Goal: Task Accomplishment & Management: Manage account settings

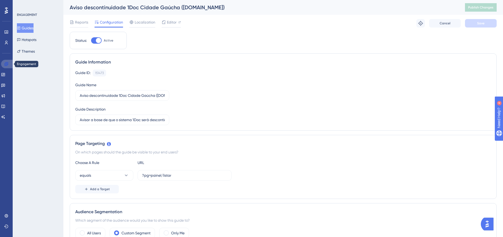
click at [6, 62] on icon at bounding box center [6, 64] width 4 height 4
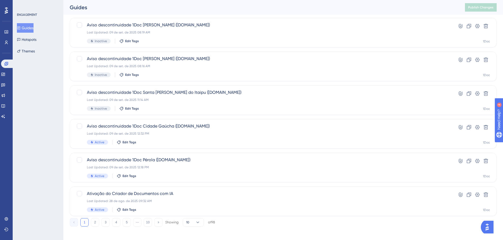
scroll to position [169, 0]
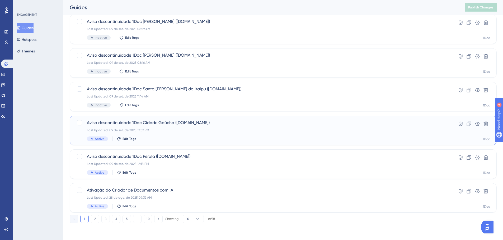
click at [157, 128] on div "Last Updated: 09 de set. de 2025 12:32 PM" at bounding box center [262, 130] width 350 height 4
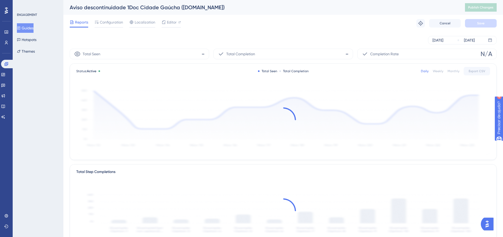
click at [108, 18] on div "Reports Configuration Localization Editor Troubleshoot Cancel Save" at bounding box center [283, 23] width 427 height 17
click at [108, 23] on font "Configuração" at bounding box center [114, 22] width 23 height 4
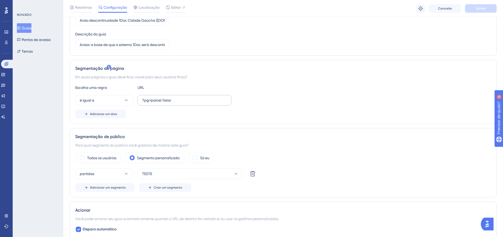
scroll to position [79, 0]
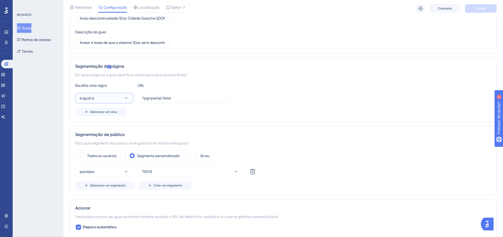
click at [122, 96] on button "é igual a" at bounding box center [104, 98] width 58 height 11
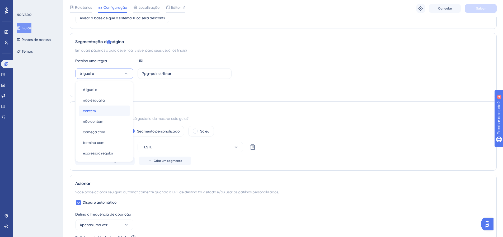
click at [96, 111] on div "contém contém" at bounding box center [104, 110] width 43 height 11
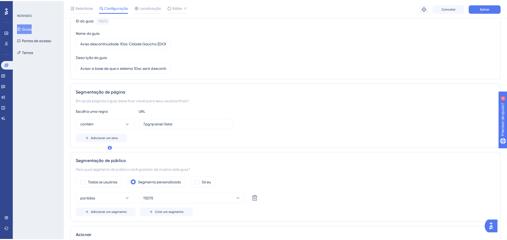
scroll to position [0, 0]
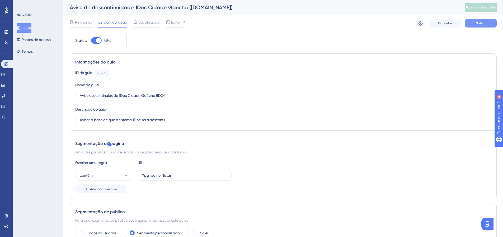
click at [482, 23] on font "Salvar" at bounding box center [481, 23] width 10 height 4
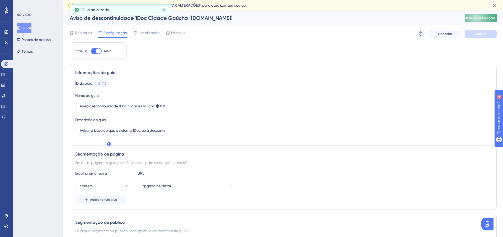
click at [484, 22] on button "Publicar alterações" at bounding box center [481, 18] width 32 height 8
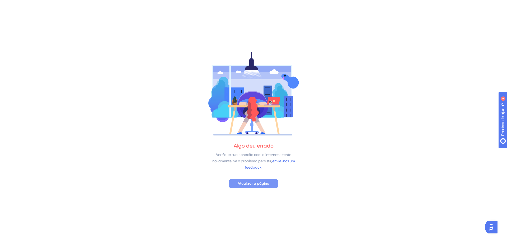
click at [253, 182] on font "Atualizar a página" at bounding box center [254, 184] width 32 height 4
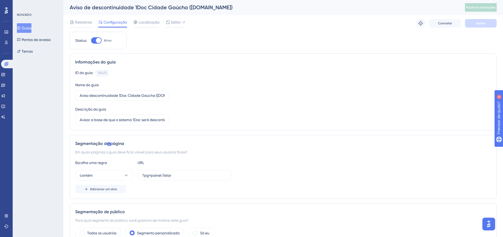
click at [96, 40] on div at bounding box center [96, 40] width 11 height 6
click at [91, 40] on input "Ativo" at bounding box center [91, 40] width 0 height 0
click at [480, 23] on font "Salvar" at bounding box center [481, 23] width 10 height 4
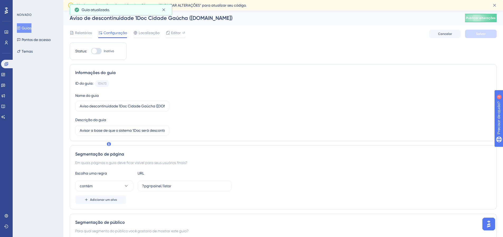
click at [97, 52] on div at bounding box center [96, 51] width 11 height 6
click at [91, 51] on input "Inativo" at bounding box center [91, 51] width 0 height 0
checkbox input "true"
click at [493, 36] on button "Salvar" at bounding box center [481, 34] width 32 height 8
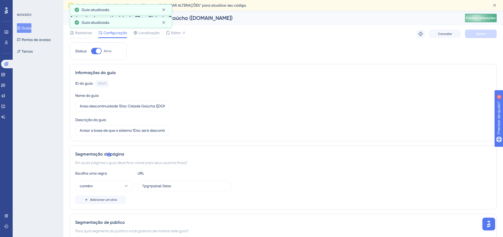
click at [481, 18] on font "Publicar alterações" at bounding box center [481, 18] width 30 height 4
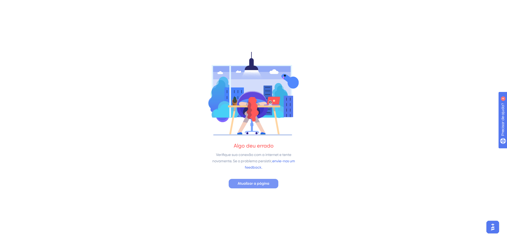
click at [258, 182] on font "Atualizar a página" at bounding box center [254, 184] width 32 height 4
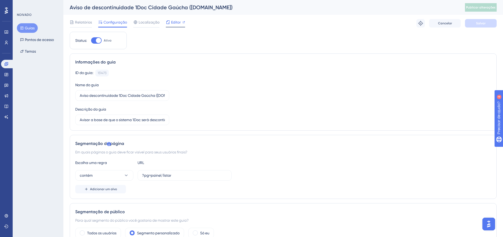
click at [173, 22] on font "Editor" at bounding box center [176, 22] width 10 height 4
click at [174, 22] on font "Editor" at bounding box center [176, 22] width 10 height 4
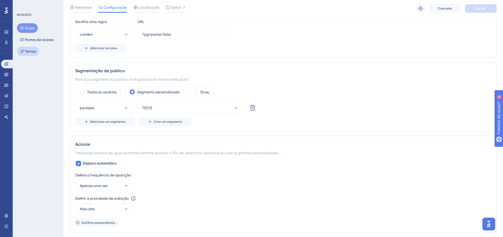
scroll to position [134, 0]
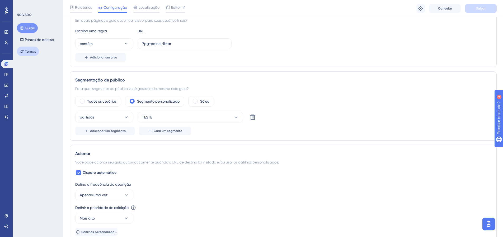
click at [28, 55] on button "Temas" at bounding box center [28, 51] width 22 height 10
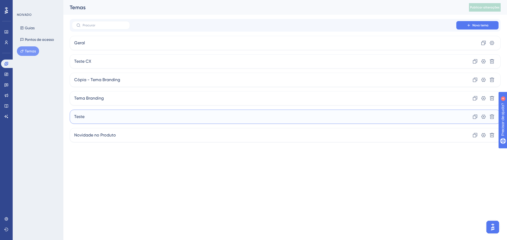
click at [89, 119] on div "Teste Clone Configurações Excluir" at bounding box center [285, 117] width 431 height 14
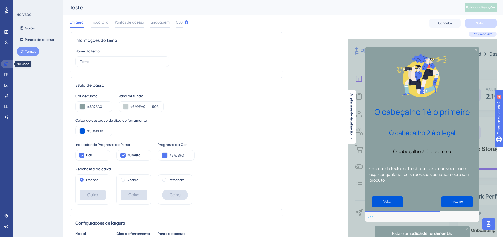
click at [7, 62] on icon at bounding box center [6, 64] width 4 height 4
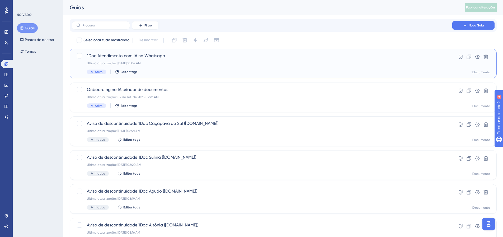
click at [140, 65] on div "1Doc Atendimento com IA no Whatsapp Última atualização: 09 de set. de 2025 10:0…" at bounding box center [262, 64] width 350 height 22
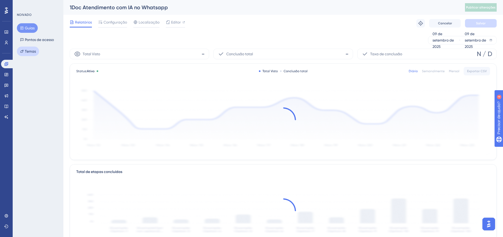
click at [24, 52] on button "Temas" at bounding box center [28, 51] width 22 height 10
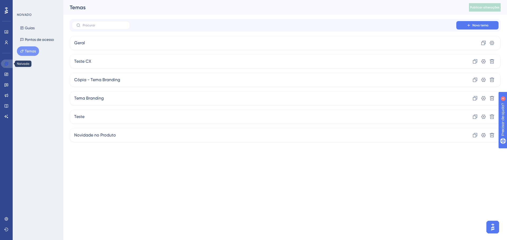
click at [3, 66] on link at bounding box center [7, 64] width 13 height 8
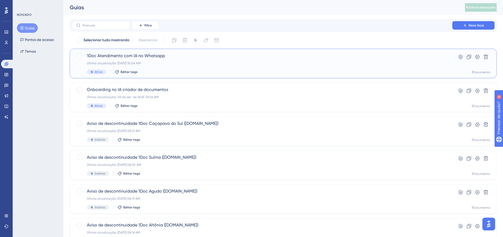
click at [141, 62] on font "Última atualização: 09 de set. de 2025 10:04 AM" at bounding box center [114, 63] width 54 height 4
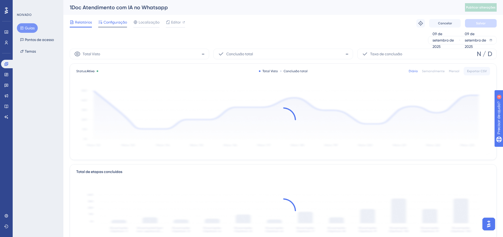
click at [115, 23] on font "Configuração" at bounding box center [114, 22] width 23 height 4
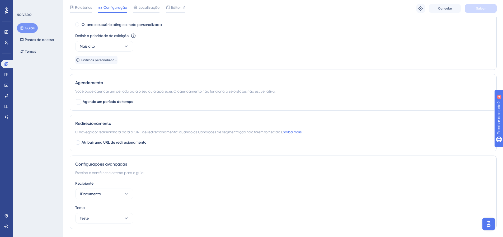
scroll to position [409, 0]
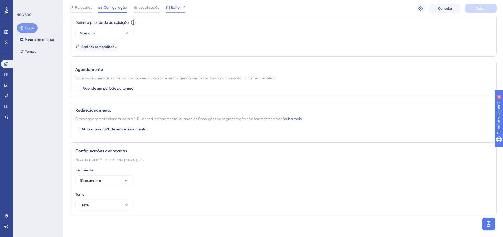
click at [172, 7] on font "Editor" at bounding box center [176, 7] width 10 height 4
click at [6, 63] on icon at bounding box center [6, 64] width 4 height 4
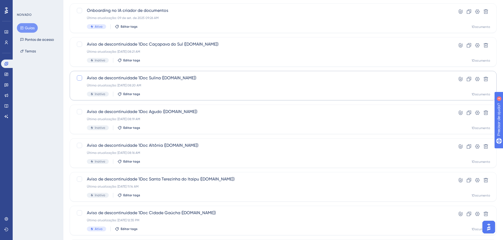
scroll to position [79, 0]
click at [15, 58] on div "NOIVADO Guias Pontos de acesso Temas" at bounding box center [38, 120] width 51 height 240
click at [23, 55] on button "Temas" at bounding box center [28, 51] width 22 height 10
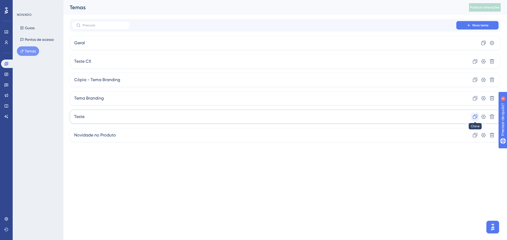
click at [475, 119] on icon at bounding box center [474, 116] width 5 height 5
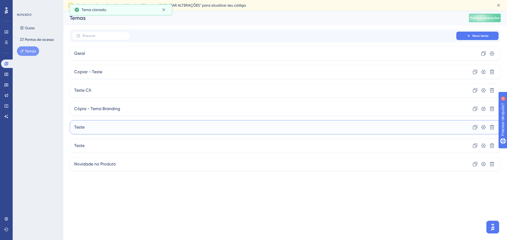
click at [88, 130] on div "Teste Clone Configurações Excluir" at bounding box center [285, 127] width 431 height 14
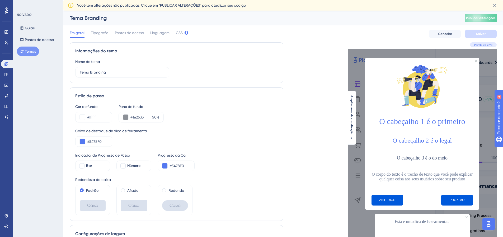
click at [24, 52] on button "Temas" at bounding box center [28, 51] width 22 height 10
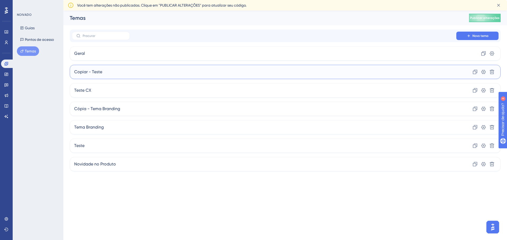
click at [101, 73] on font "Copiar - Teste" at bounding box center [88, 71] width 28 height 5
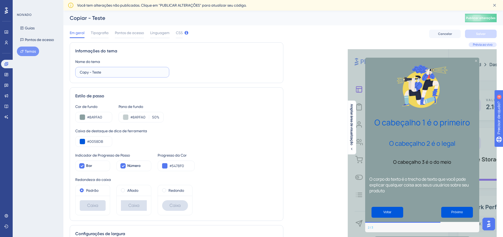
drag, startPoint x: 88, startPoint y: 72, endPoint x: 67, endPoint y: 70, distance: 21.2
type input "t"
type input "TESTE 1"
click at [101, 118] on input "#8A9FA0" at bounding box center [97, 117] width 21 height 6
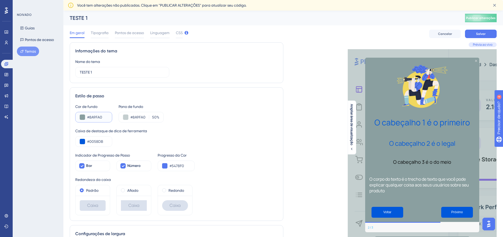
click at [101, 118] on input "#8A9FA0" at bounding box center [97, 117] width 21 height 6
paste input "F6F7FF"
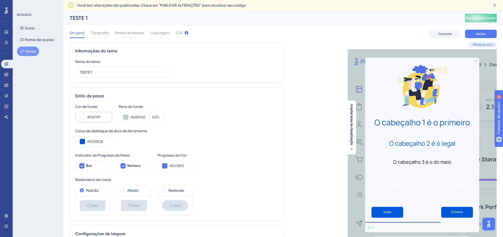
click at [103, 117] on div "#F6F7FF" at bounding box center [93, 117] width 37 height 11
drag, startPoint x: 103, startPoint y: 117, endPoint x: 77, endPoint y: 115, distance: 26.2
click at [77, 115] on div "#F6F7FF" at bounding box center [93, 117] width 37 height 11
paste input "text"
type input "#F6F7FF"
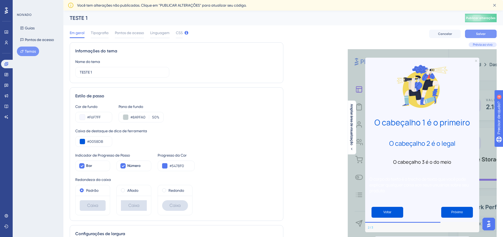
click at [479, 34] on font "Salvar" at bounding box center [481, 34] width 10 height 4
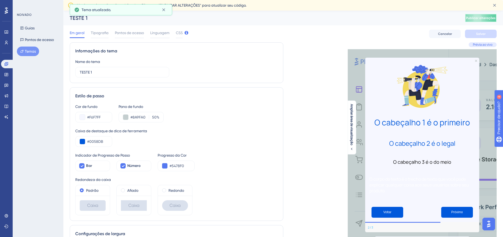
click at [481, 16] on font "Publicar alterações" at bounding box center [481, 18] width 30 height 4
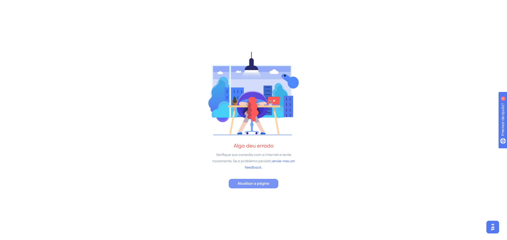
click at [254, 182] on font "Atualizar a página" at bounding box center [254, 184] width 32 height 4
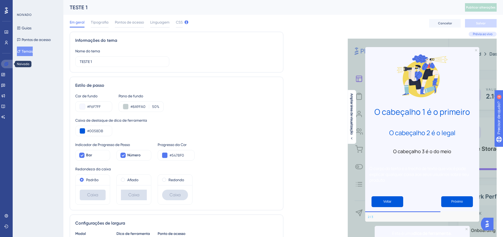
click at [6, 62] on icon at bounding box center [6, 64] width 4 height 4
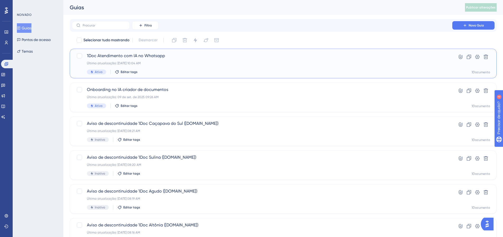
click at [125, 63] on font "Última atualização: 09 de set. de 2025 10:04 AM" at bounding box center [114, 63] width 54 height 4
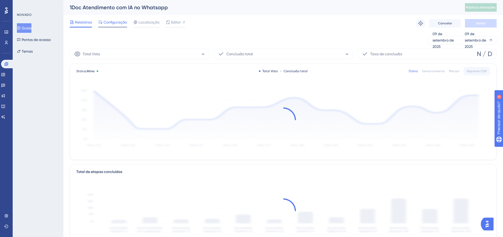
click at [120, 20] on span "Configuração" at bounding box center [114, 22] width 23 height 6
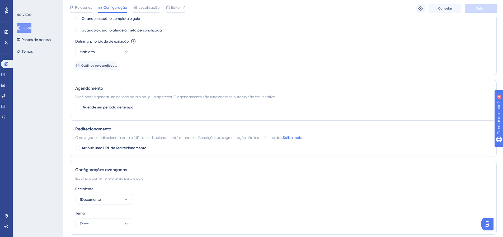
scroll to position [409, 0]
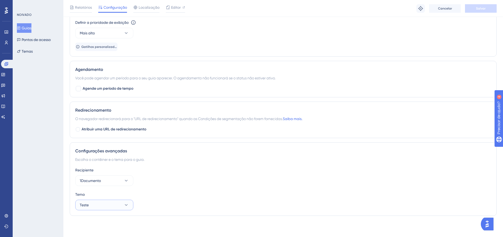
click at [106, 208] on button "Teste" at bounding box center [104, 204] width 58 height 11
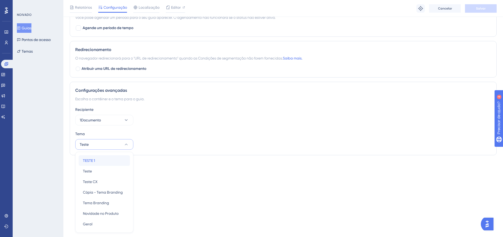
click at [96, 160] on div "TESTE 1 TESTE 1" at bounding box center [104, 160] width 43 height 11
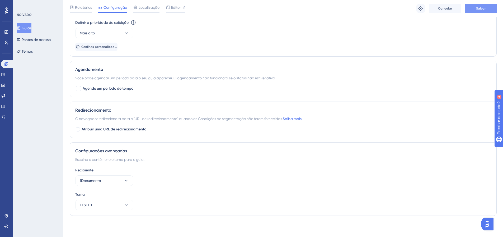
click at [479, 12] on button "Salvar" at bounding box center [481, 8] width 32 height 8
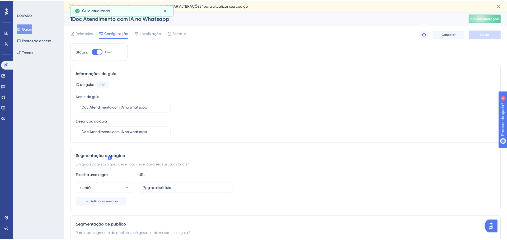
scroll to position [0, 0]
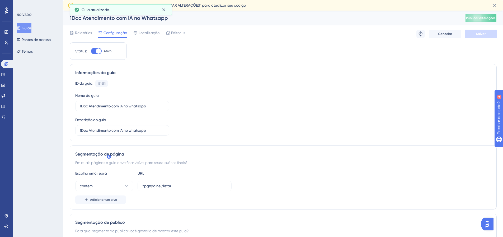
click at [480, 15] on button "Publicar alterações" at bounding box center [481, 18] width 32 height 8
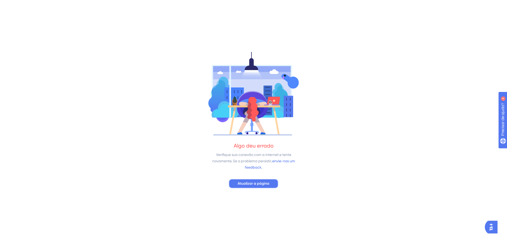
drag, startPoint x: 258, startPoint y: 185, endPoint x: 16, endPoint y: 126, distance: 248.7
click at [257, 185] on font "Atualizar a página" at bounding box center [254, 184] width 32 height 4
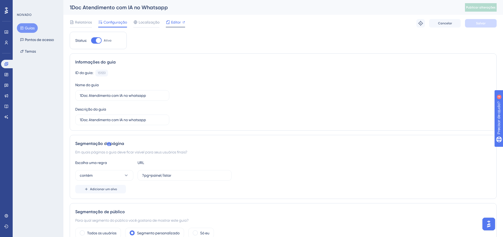
click at [173, 20] on font "Editor" at bounding box center [176, 22] width 10 height 4
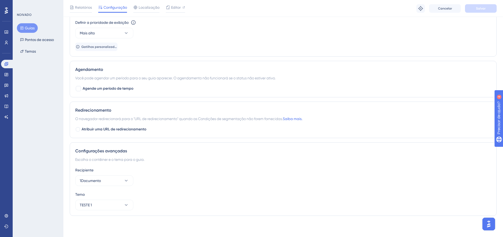
drag, startPoint x: 239, startPoint y: 104, endPoint x: 256, endPoint y: 188, distance: 85.3
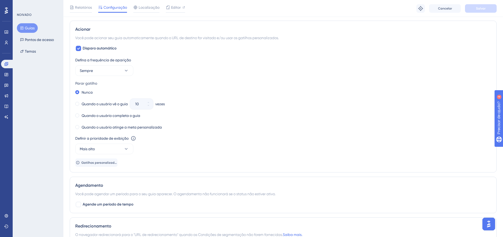
scroll to position [0, 4]
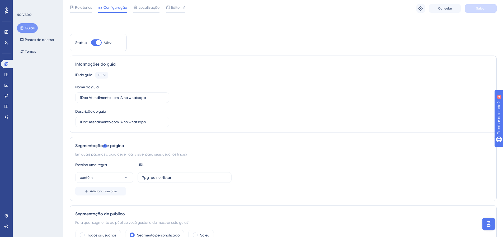
drag, startPoint x: 257, startPoint y: 187, endPoint x: 259, endPoint y: 23, distance: 163.4
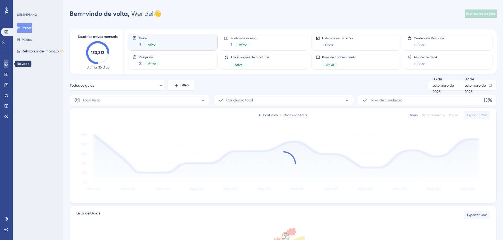
drag, startPoint x: 0, startPoint y: 0, endPoint x: 7, endPoint y: 62, distance: 62.4
click at [7, 63] on icon at bounding box center [6, 64] width 4 height 4
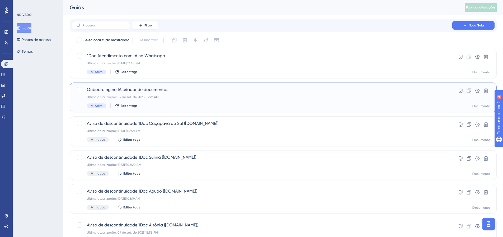
click at [124, 93] on div "Onboarding no IA criador de documentos Última atualização: 09 de set. de 2025 0…" at bounding box center [262, 97] width 350 height 22
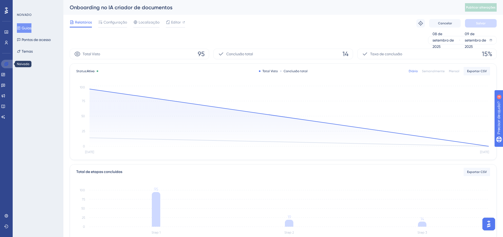
drag, startPoint x: 5, startPoint y: 65, endPoint x: 31, endPoint y: 56, distance: 27.3
click at [5, 65] on icon at bounding box center [6, 64] width 4 height 4
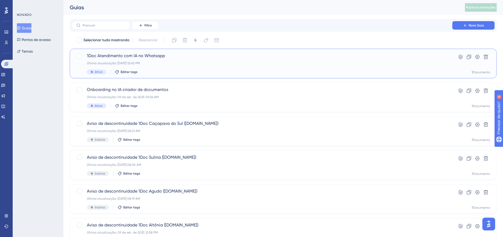
click at [127, 60] on div "1Doc Atendimento com IA no Whatsapp Última atualização: [DATE] 12:40 PM Ativo E…" at bounding box center [262, 64] width 350 height 22
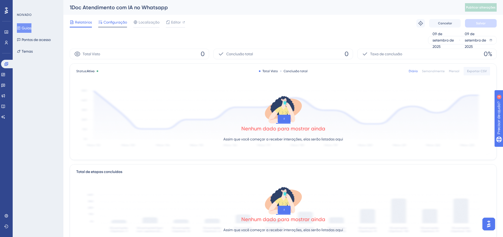
click at [111, 21] on font "Configuração" at bounding box center [114, 22] width 23 height 4
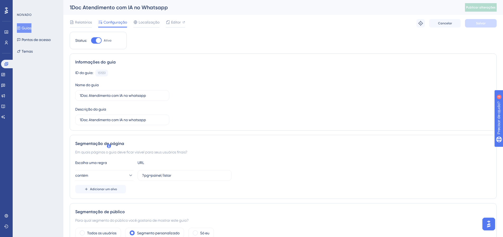
click at [25, 28] on font "Guias" at bounding box center [27, 28] width 10 height 4
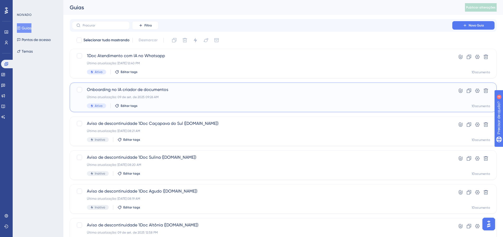
click at [124, 91] on font "Onboarding no IA criador de documentos" at bounding box center [127, 89] width 81 height 5
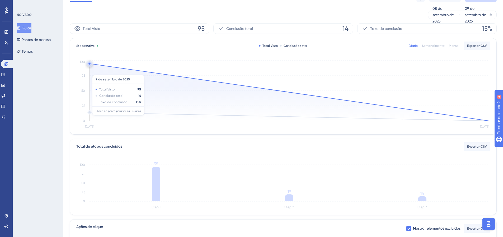
scroll to position [53, 0]
